Goal: Task Accomplishment & Management: Complete application form

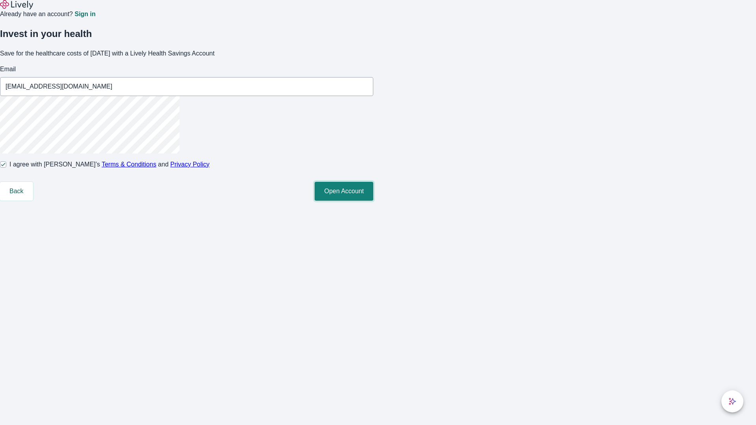
click at [373, 201] on button "Open Account" at bounding box center [344, 191] width 59 height 19
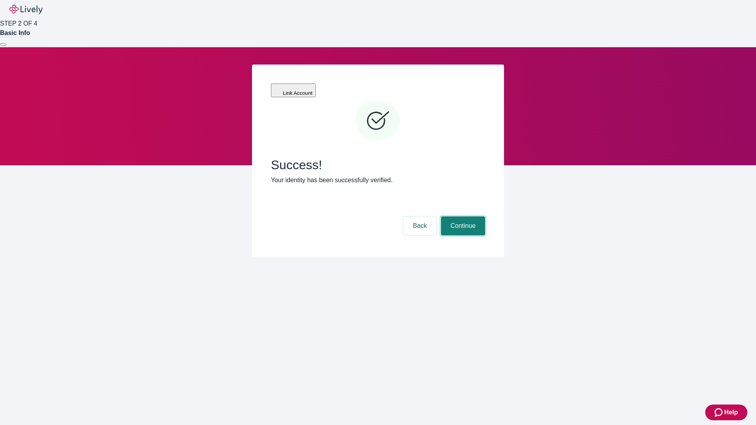
click at [462, 217] on button "Continue" at bounding box center [463, 226] width 44 height 19
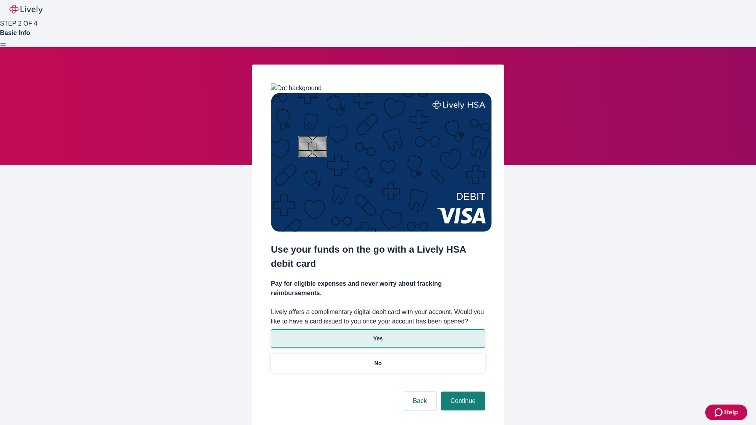
click at [378, 335] on p "Yes" at bounding box center [377, 339] width 9 height 8
click at [462, 392] on button "Continue" at bounding box center [463, 401] width 44 height 19
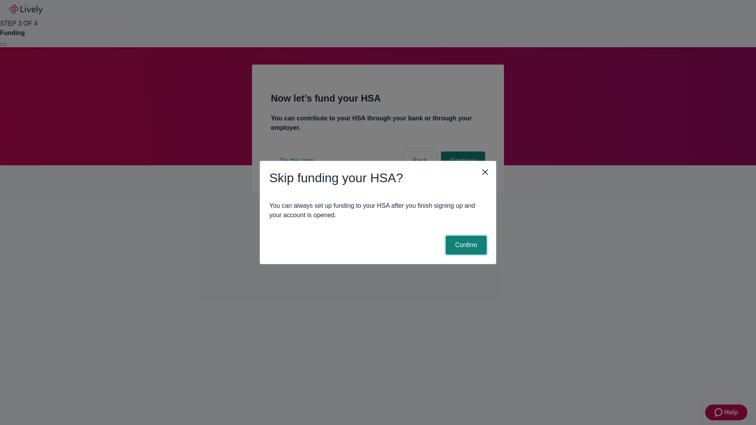
click at [465, 245] on button "Confirm" at bounding box center [466, 245] width 41 height 19
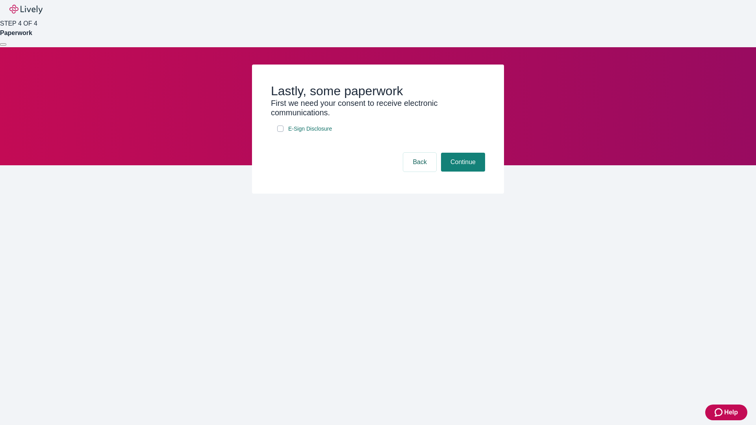
click at [280, 132] on input "E-Sign Disclosure" at bounding box center [280, 129] width 6 height 6
checkbox input "true"
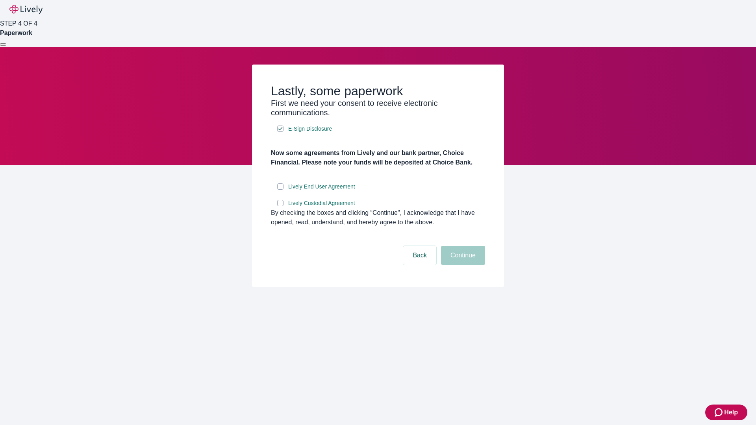
click at [280, 190] on input "Lively End User Agreement" at bounding box center [280, 187] width 6 height 6
checkbox input "true"
click at [280, 206] on input "Lively Custodial Agreement" at bounding box center [280, 203] width 6 height 6
checkbox input "true"
click at [462, 265] on button "Continue" at bounding box center [463, 255] width 44 height 19
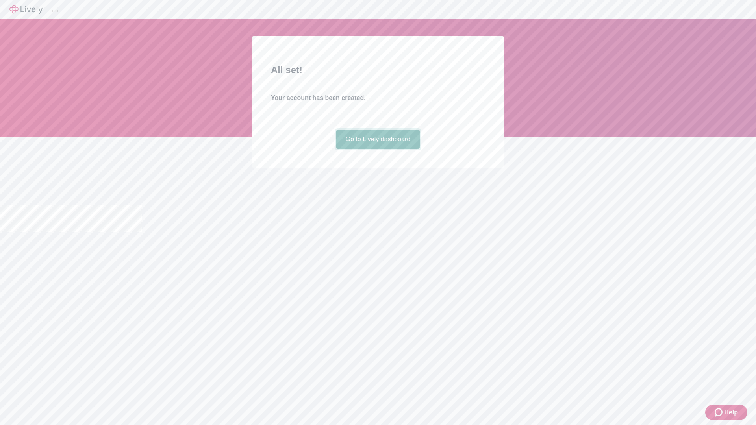
click at [378, 149] on link "Go to Lively dashboard" at bounding box center [378, 139] width 84 height 19
